Goal: Book appointment/travel/reservation

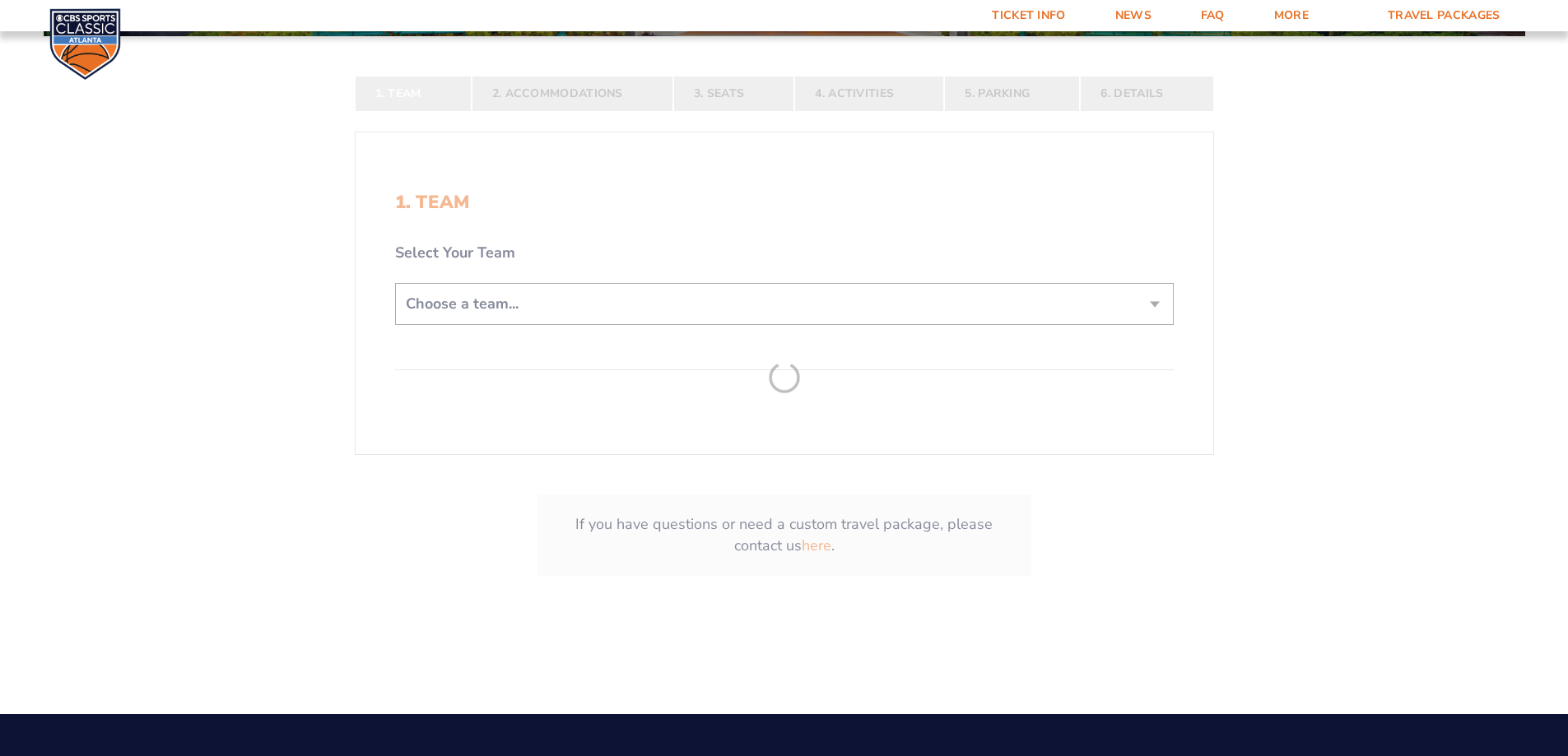
scroll to position [411, 0]
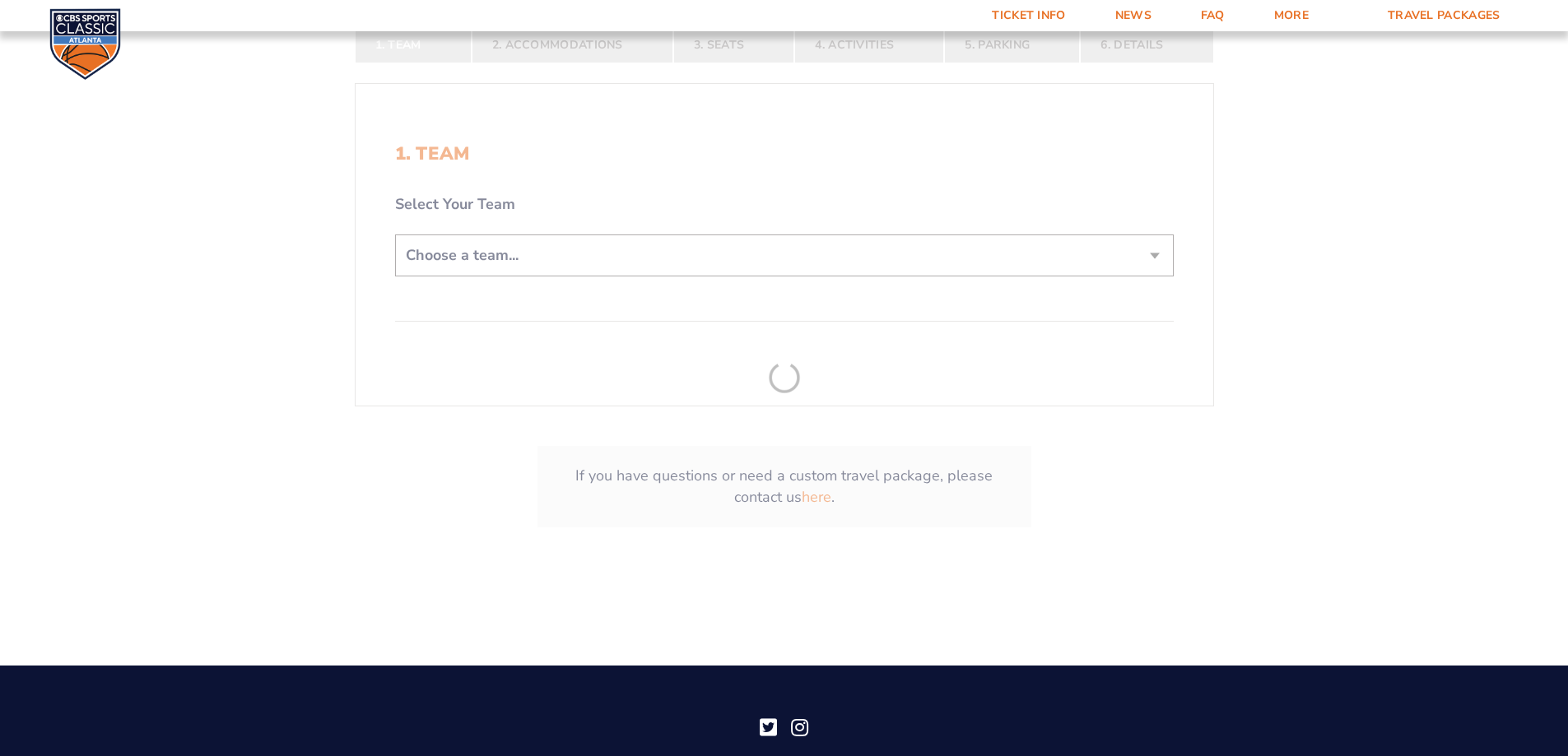
click at [544, 262] on form "[US_STATE] [US_STATE] Travel Package [US_STATE][GEOGRAPHIC_DATA] [US_STATE] Sta…" at bounding box center [784, 97] width 1568 height 1018
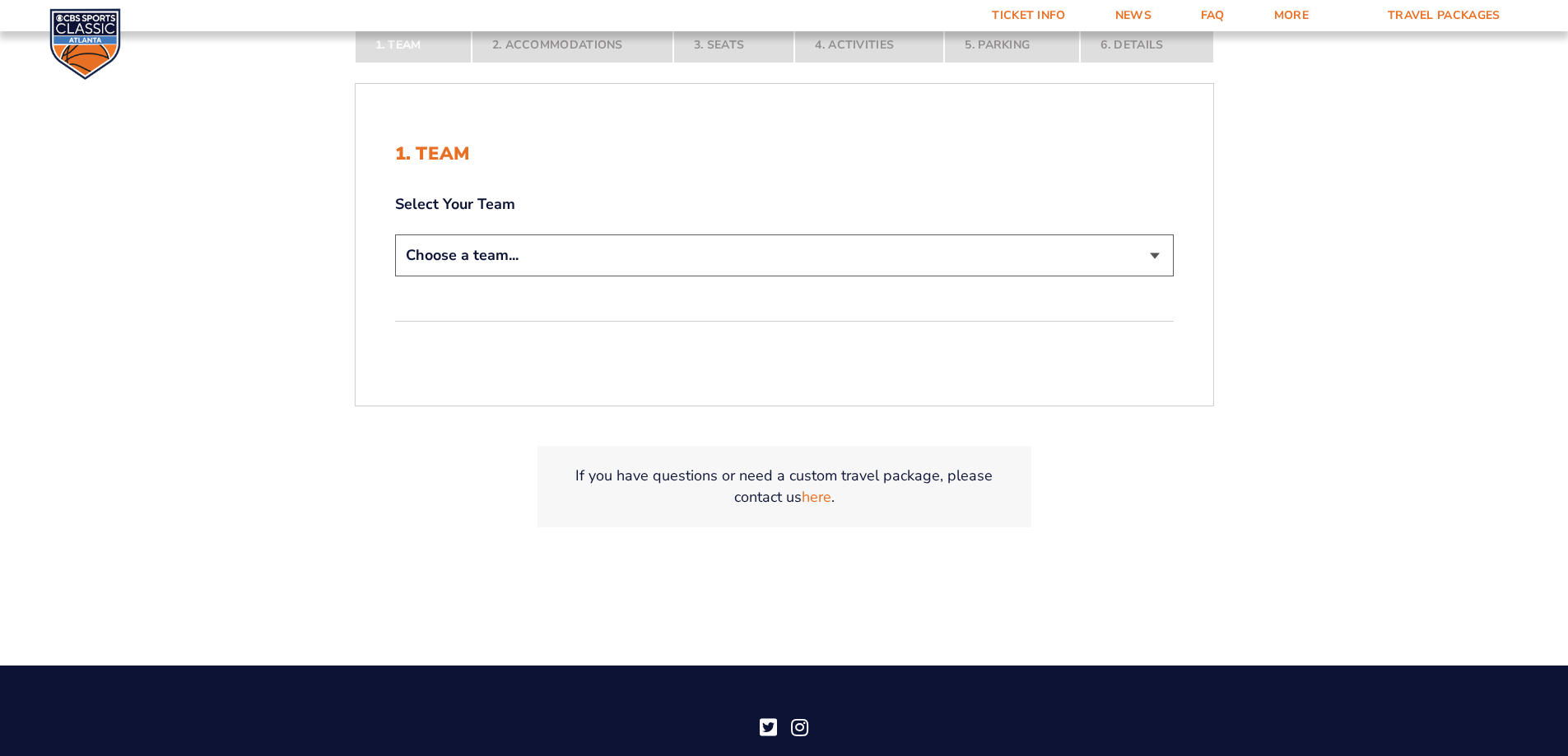
click at [546, 261] on select "Choose a team... [US_STATE] Wildcats [US_STATE] State Buckeyes [US_STATE] Tar H…" at bounding box center [785, 256] width 779 height 42
select select "20108"
click at [395, 235] on select "Choose a team... [US_STATE] Wildcats [US_STATE] State Buckeyes [US_STATE] Tar H…" at bounding box center [785, 256] width 779 height 42
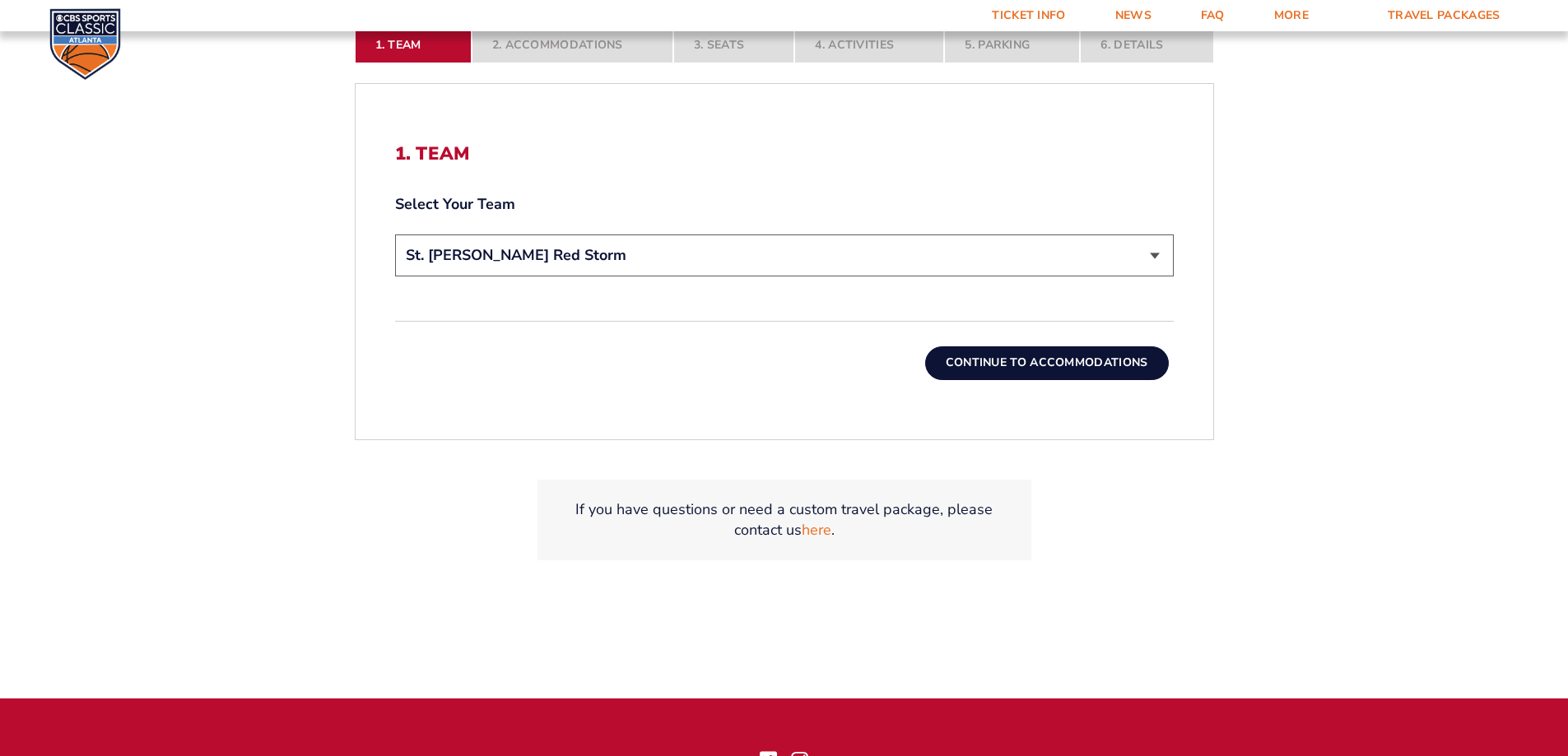
click at [1024, 376] on button "Continue To Accommodations" at bounding box center [1048, 362] width 244 height 32
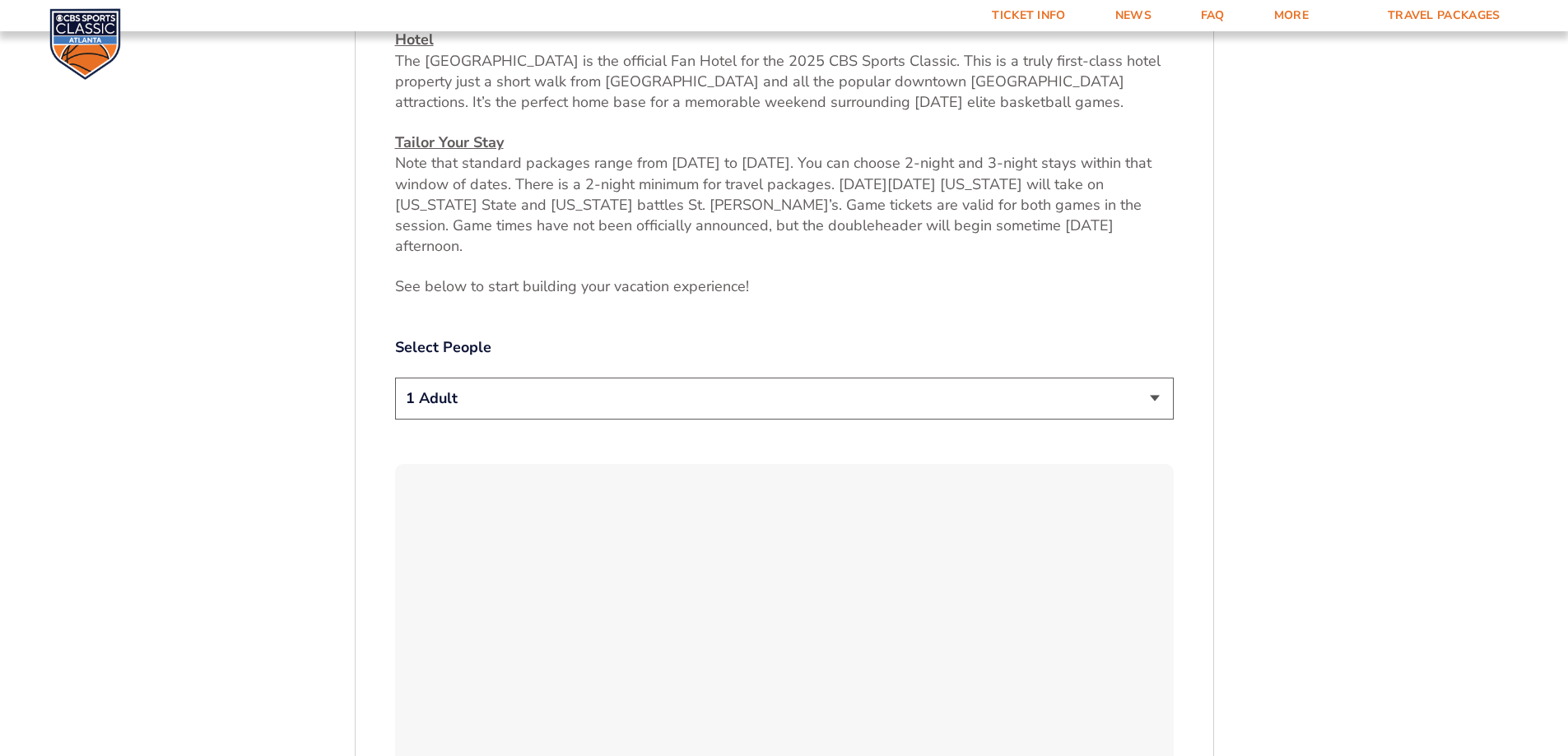
scroll to position [770, 0]
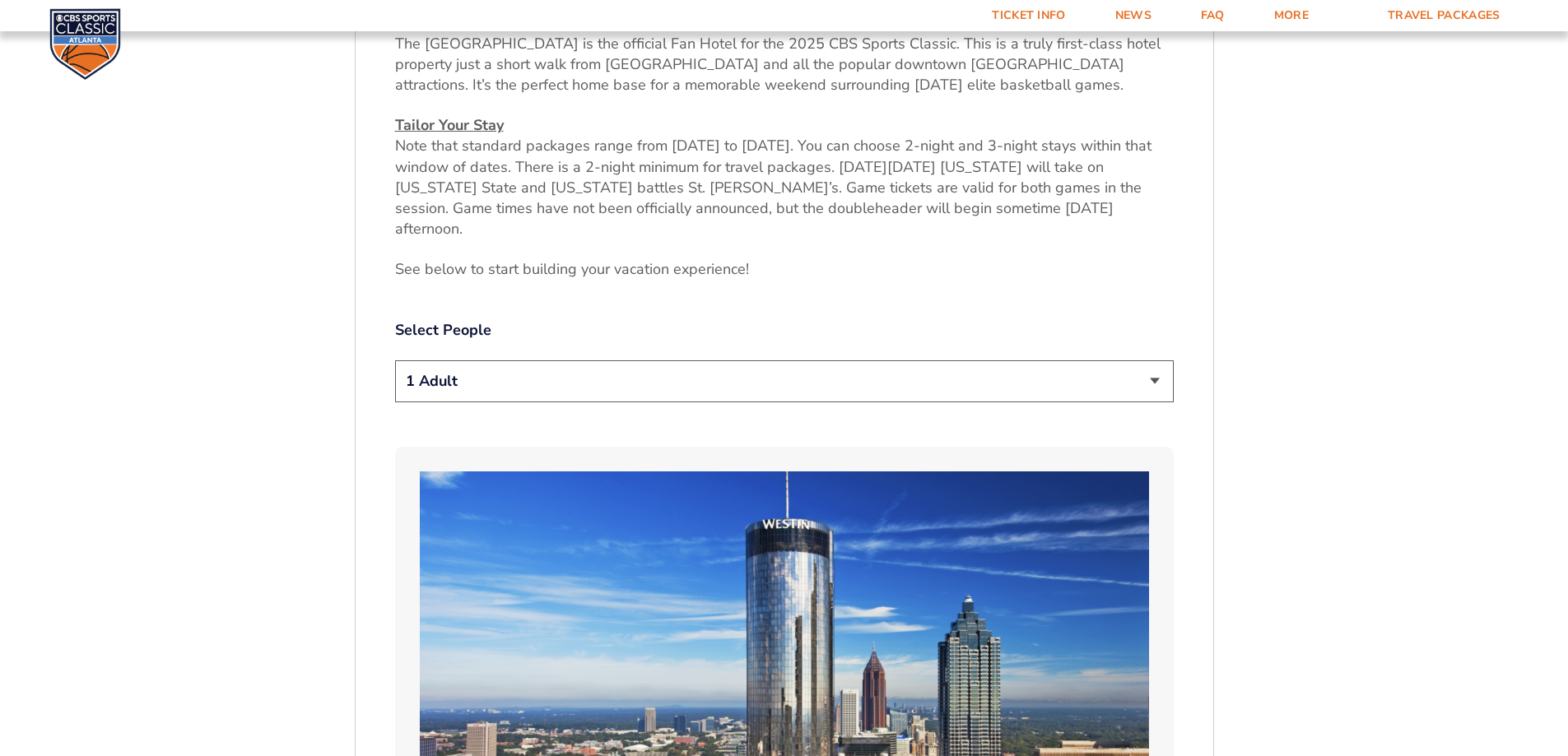
click at [587, 372] on select "1 Adult 2 Adults 3 Adults 4 Adults 2 Adults + 1 Child 2 Adults + 2 Children 2 A…" at bounding box center [785, 381] width 779 height 42
select select "4 Adults"
click at [395, 361] on select "1 Adult 2 Adults 3 Adults 4 Adults 2 Adults + 1 Child 2 Adults + 2 Children 2 A…" at bounding box center [785, 381] width 779 height 42
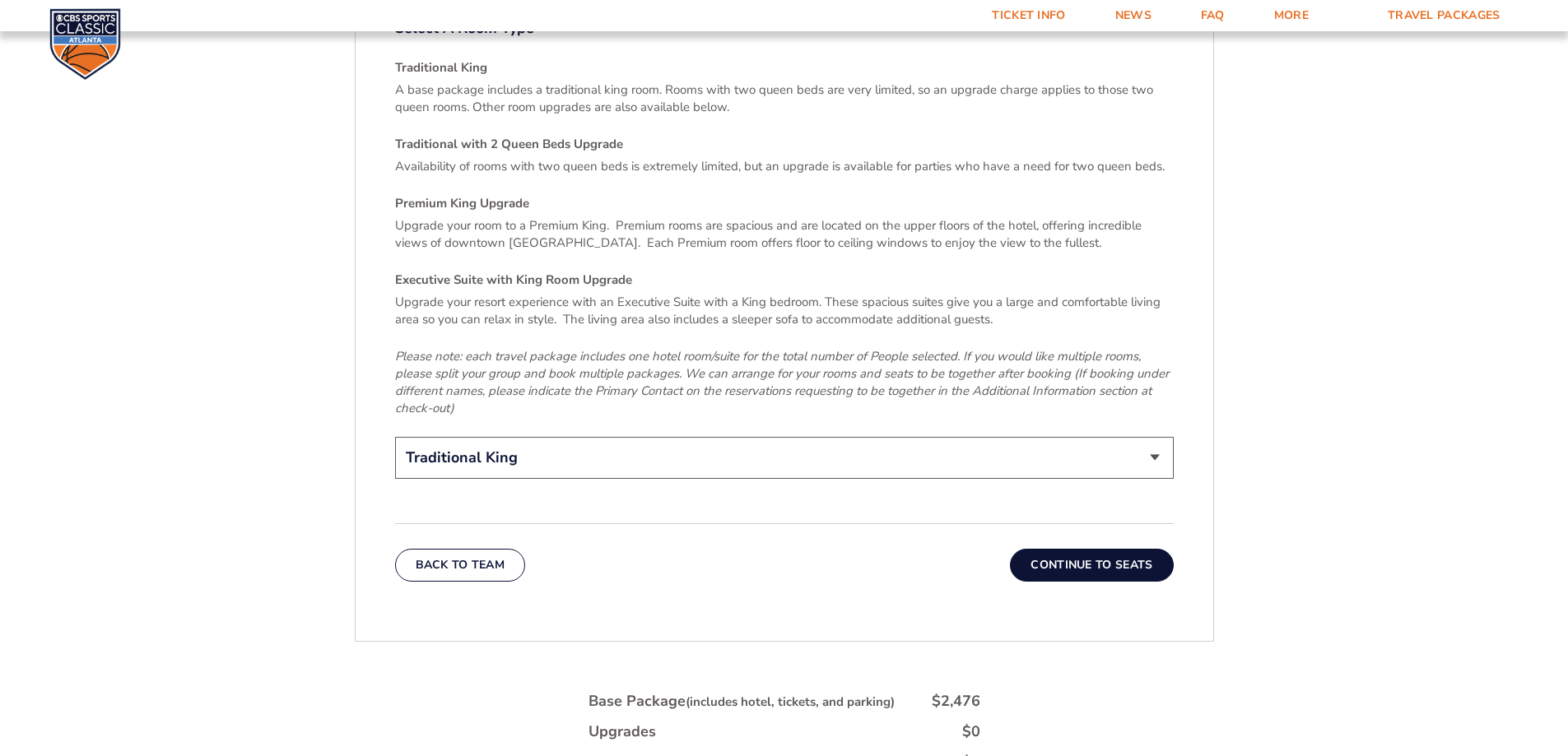
scroll to position [2497, 0]
click at [1039, 548] on button "Continue To Seats" at bounding box center [1092, 563] width 163 height 32
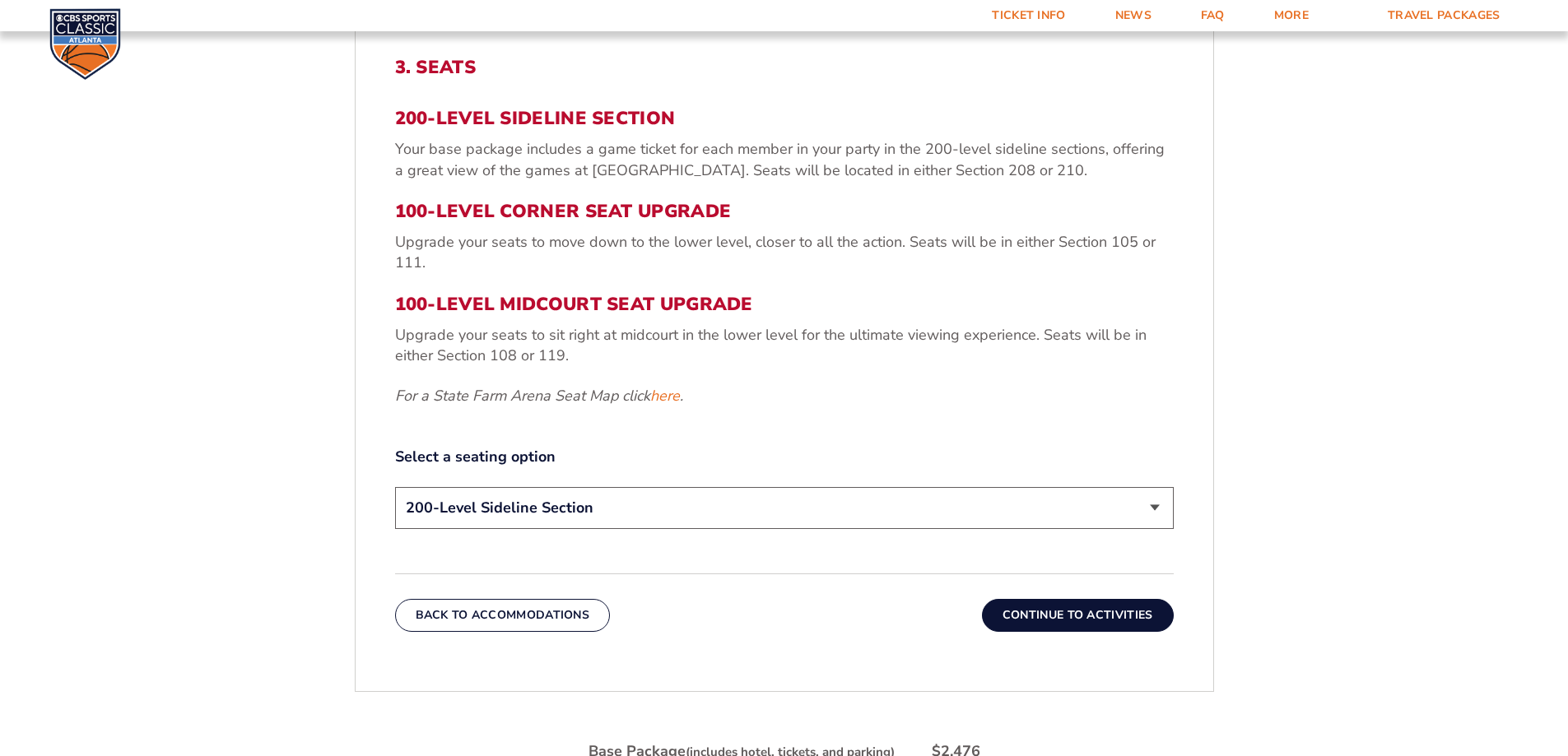
scroll to position [687, 0]
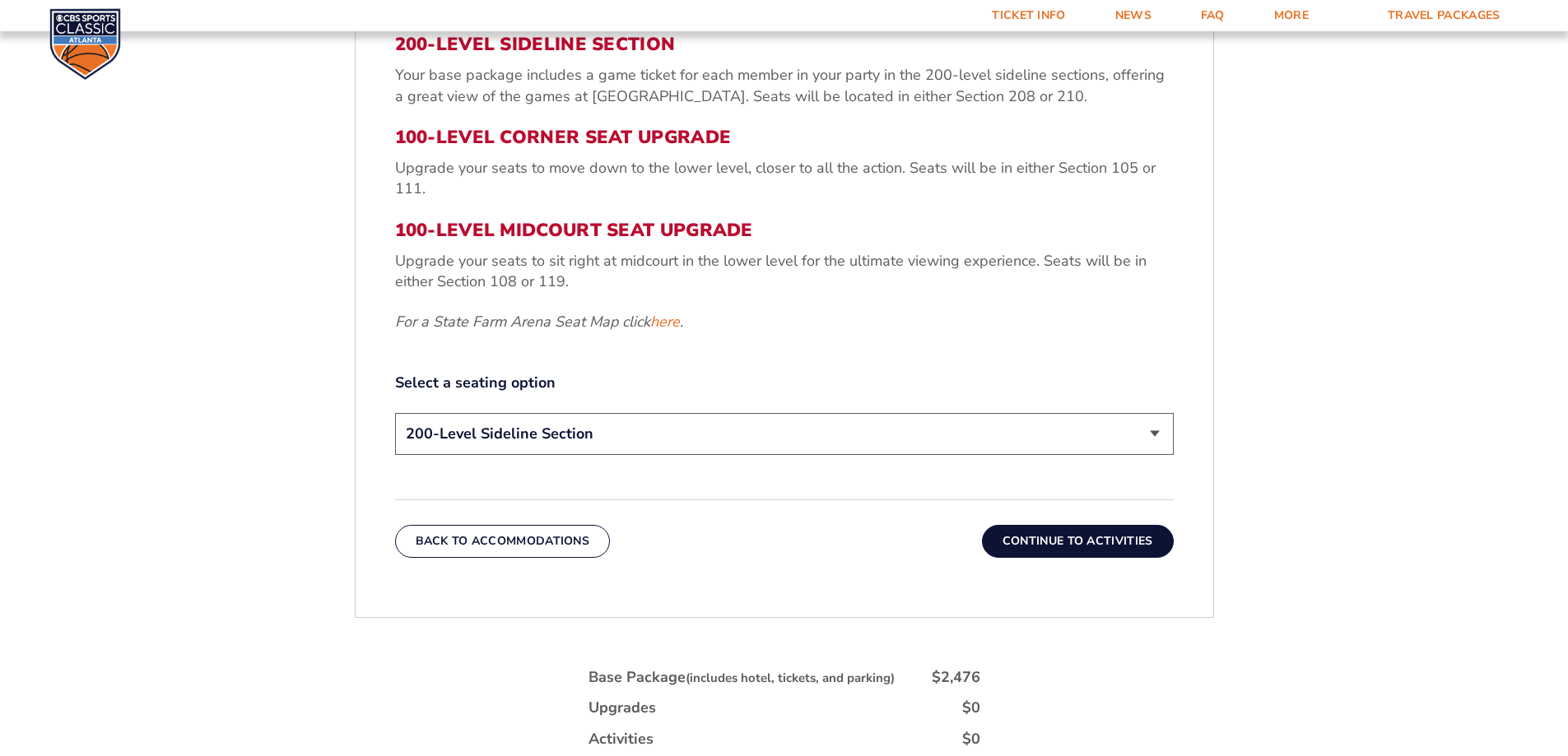
click at [715, 440] on select "200-Level Sideline Section 100-Level Corner Seat Upgrade (+$120 per person) 100…" at bounding box center [785, 434] width 779 height 42
click at [667, 326] on link "here" at bounding box center [665, 321] width 30 height 21
click at [668, 434] on select "200-Level Sideline Section 100-Level Corner Seat Upgrade (+$120 per person) 100…" at bounding box center [785, 434] width 779 height 42
select select "100-Level Corner Seat Upgrade"
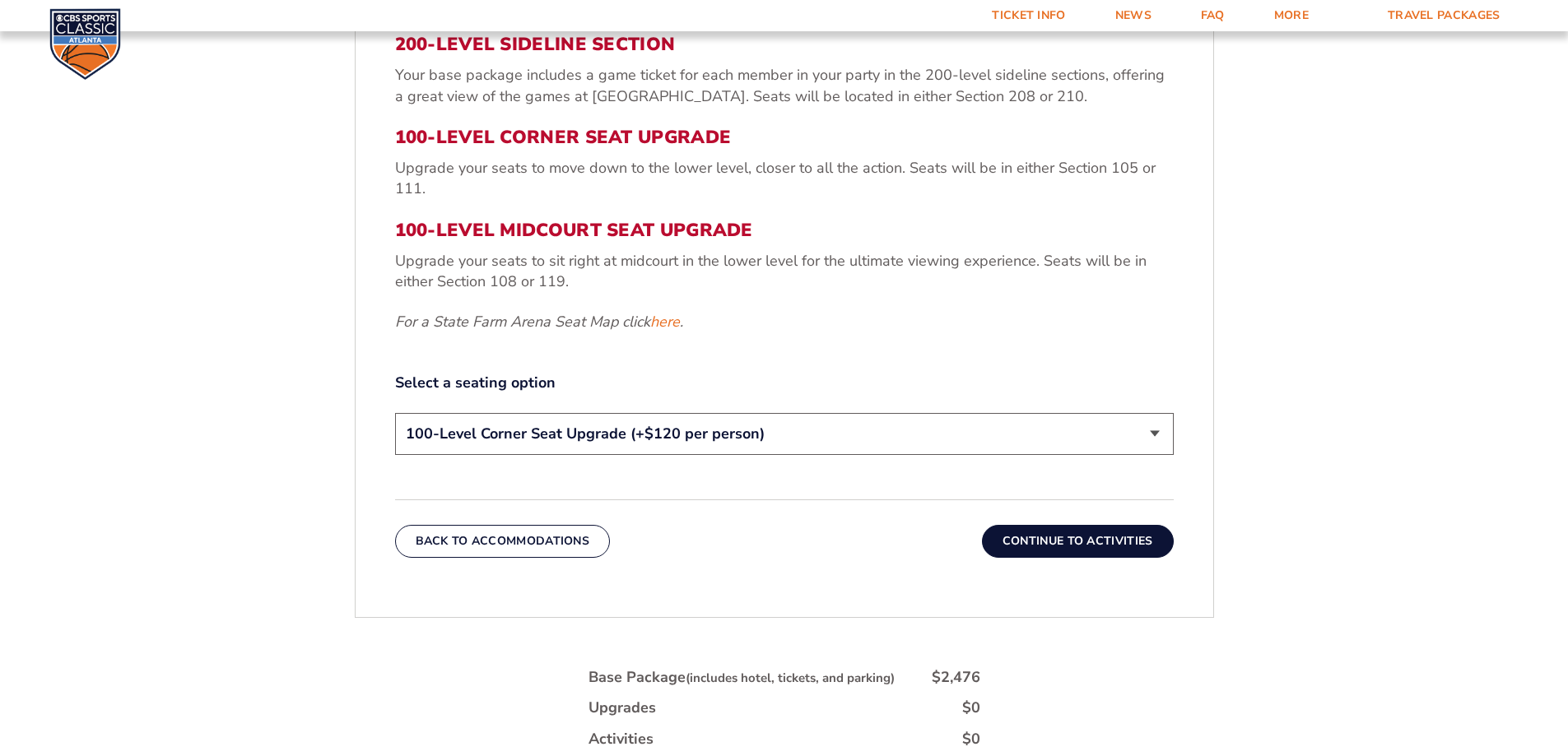
click at [395, 413] on select "200-Level Sideline Section 100-Level Corner Seat Upgrade (+$120 per person) 100…" at bounding box center [785, 434] width 779 height 42
click at [1051, 547] on button "Continue To Activities" at bounding box center [1077, 541] width 192 height 32
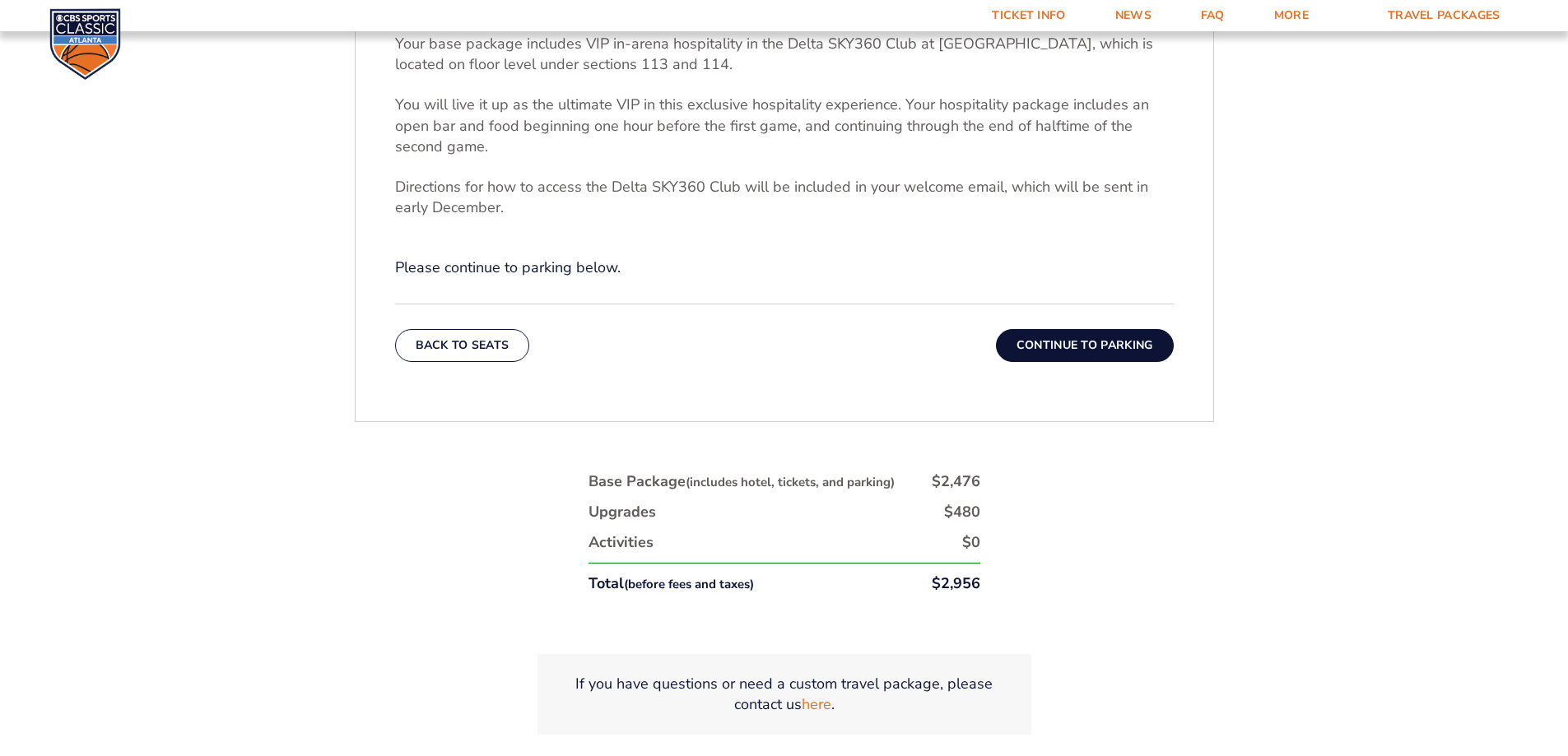
click at [1042, 358] on button "Continue To Parking" at bounding box center [1085, 345] width 178 height 32
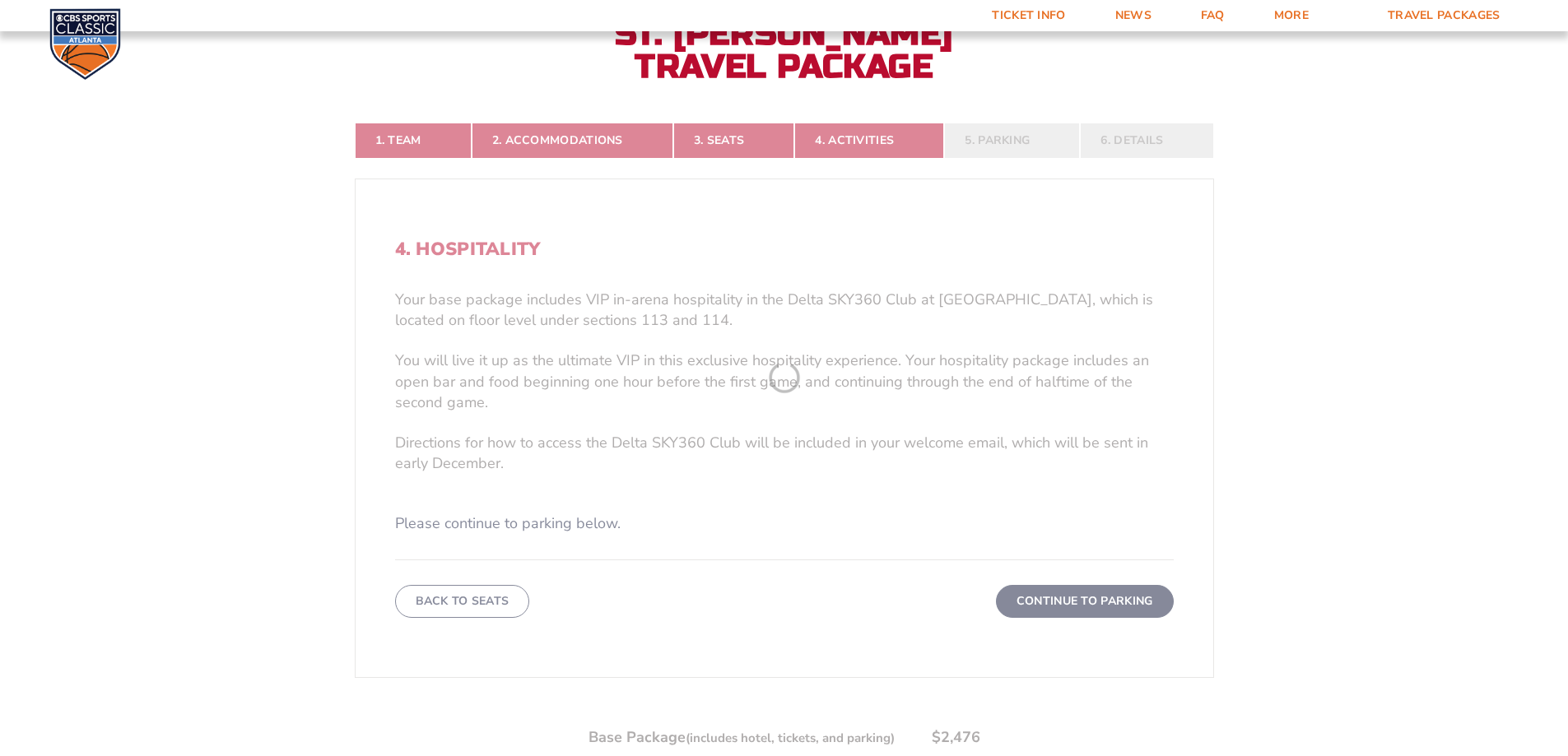
scroll to position [358, 0]
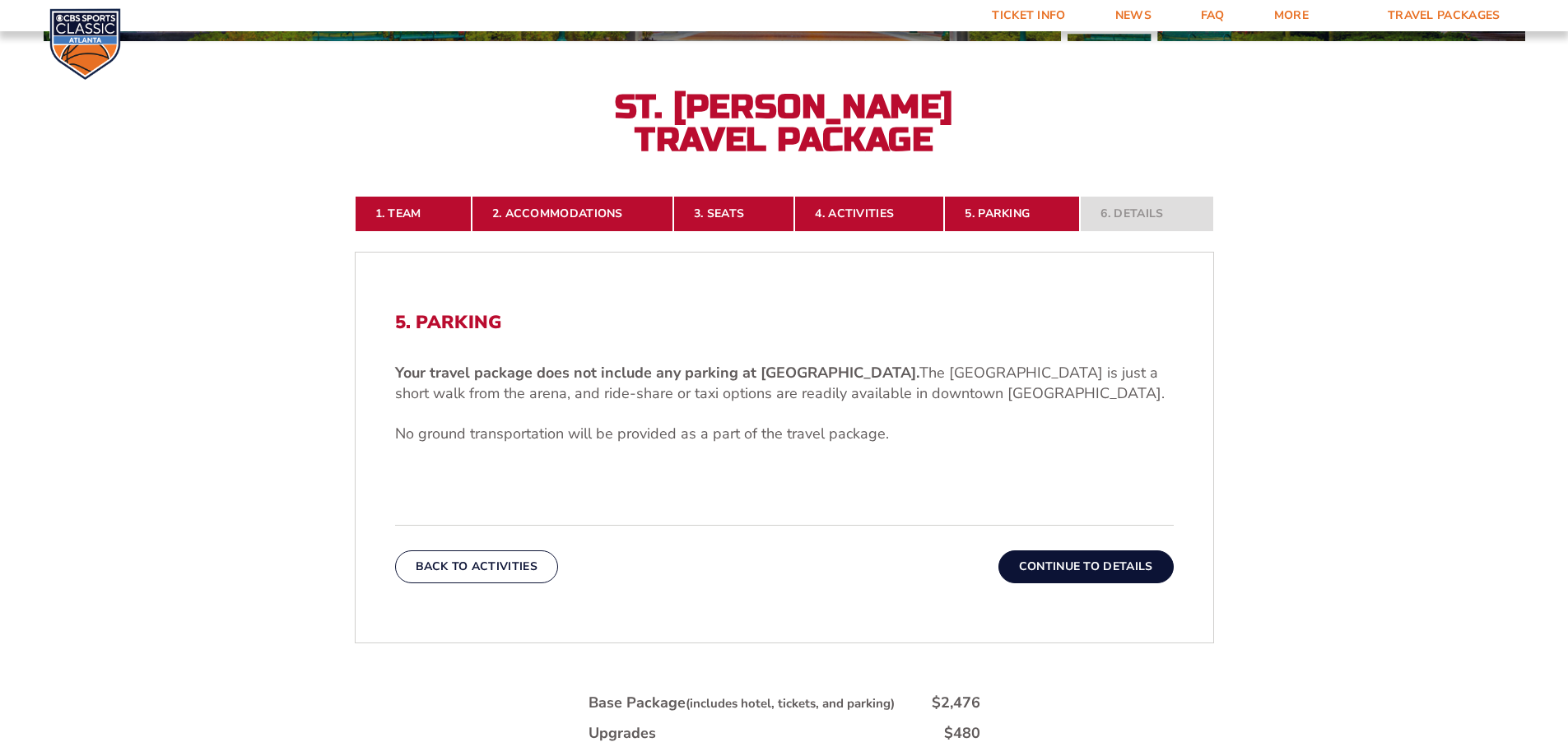
click at [1012, 561] on button "Continue To Details" at bounding box center [1086, 566] width 175 height 32
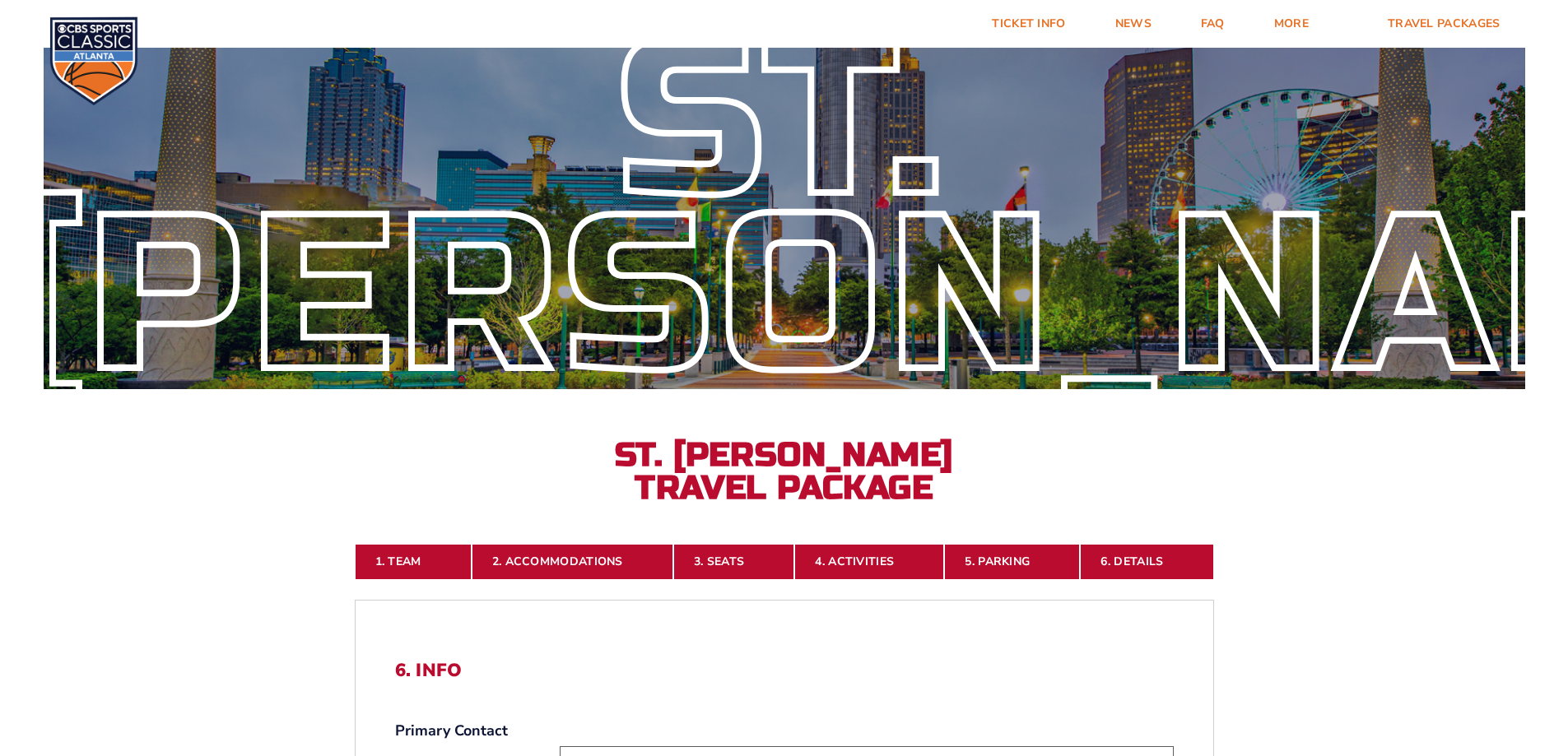
scroll to position [0, 0]
